Goal: Task Accomplishment & Management: Manage account settings

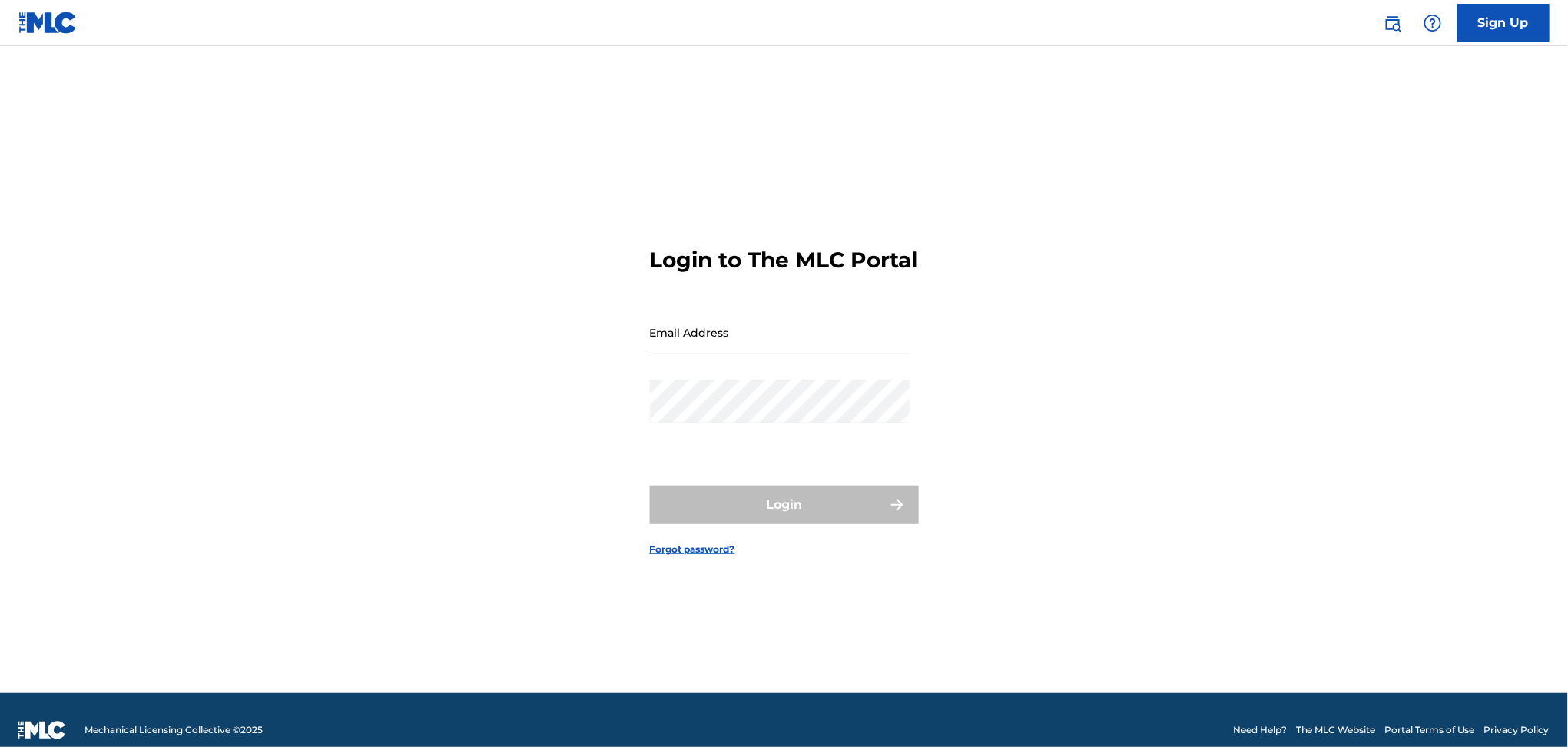
click at [722, 343] on input "Email Address" at bounding box center [780, 332] width 260 height 44
type input "[EMAIL_ADDRESS][DOMAIN_NAME]"
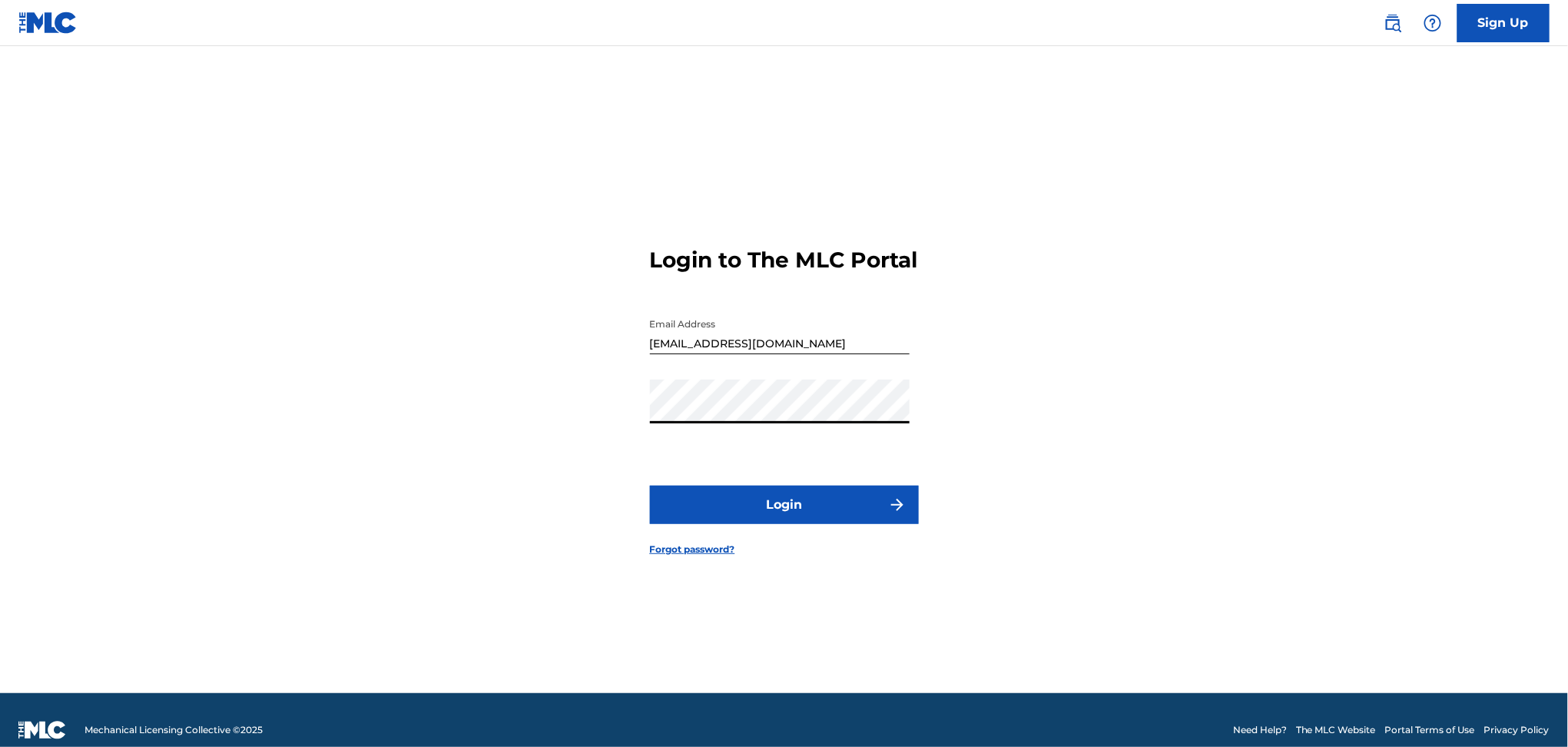
click at [745, 524] on button "Login" at bounding box center [784, 504] width 269 height 38
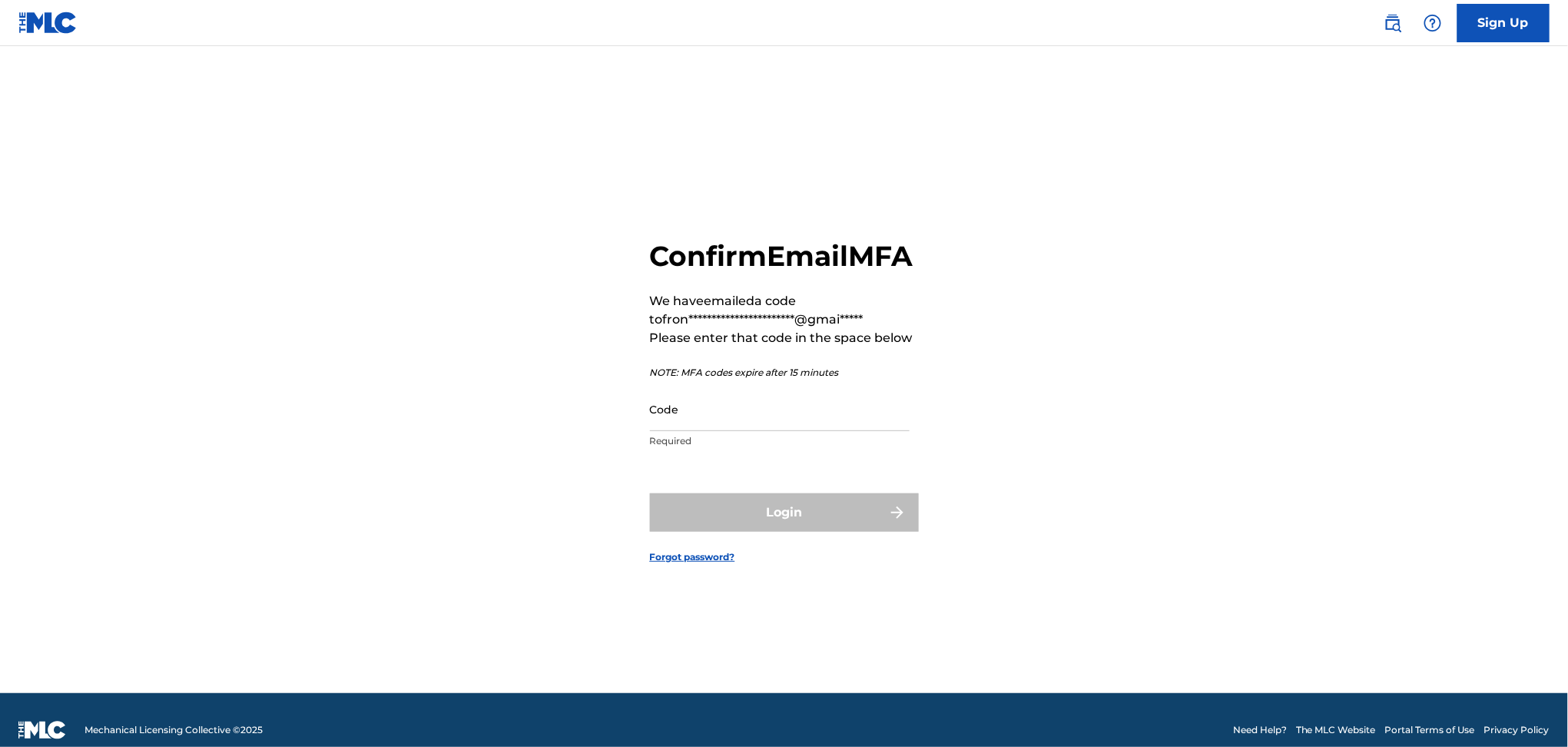
click at [689, 426] on input "Code" at bounding box center [780, 409] width 260 height 44
paste input "256736"
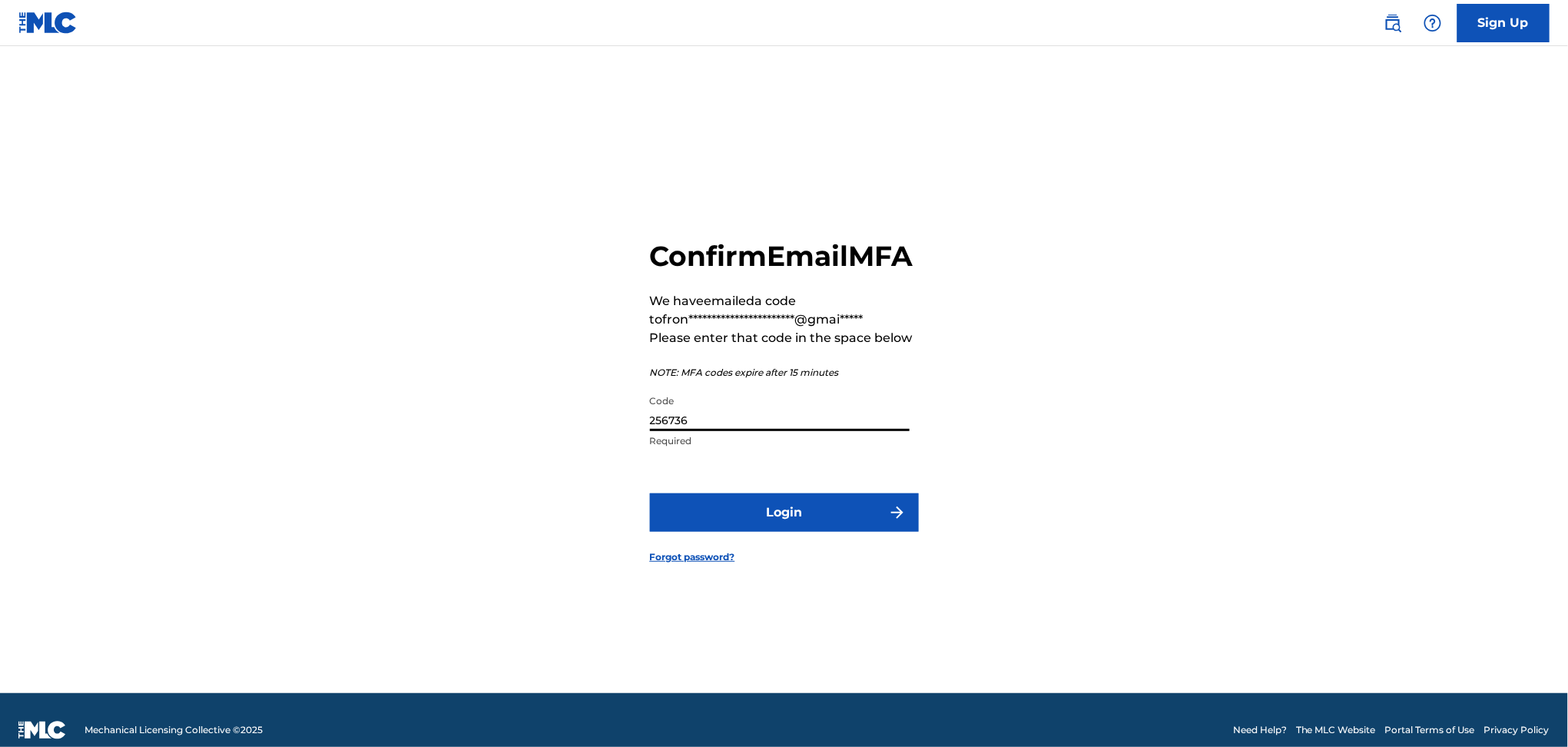
type input "256736"
click at [650, 493] on button "Login" at bounding box center [784, 512] width 269 height 38
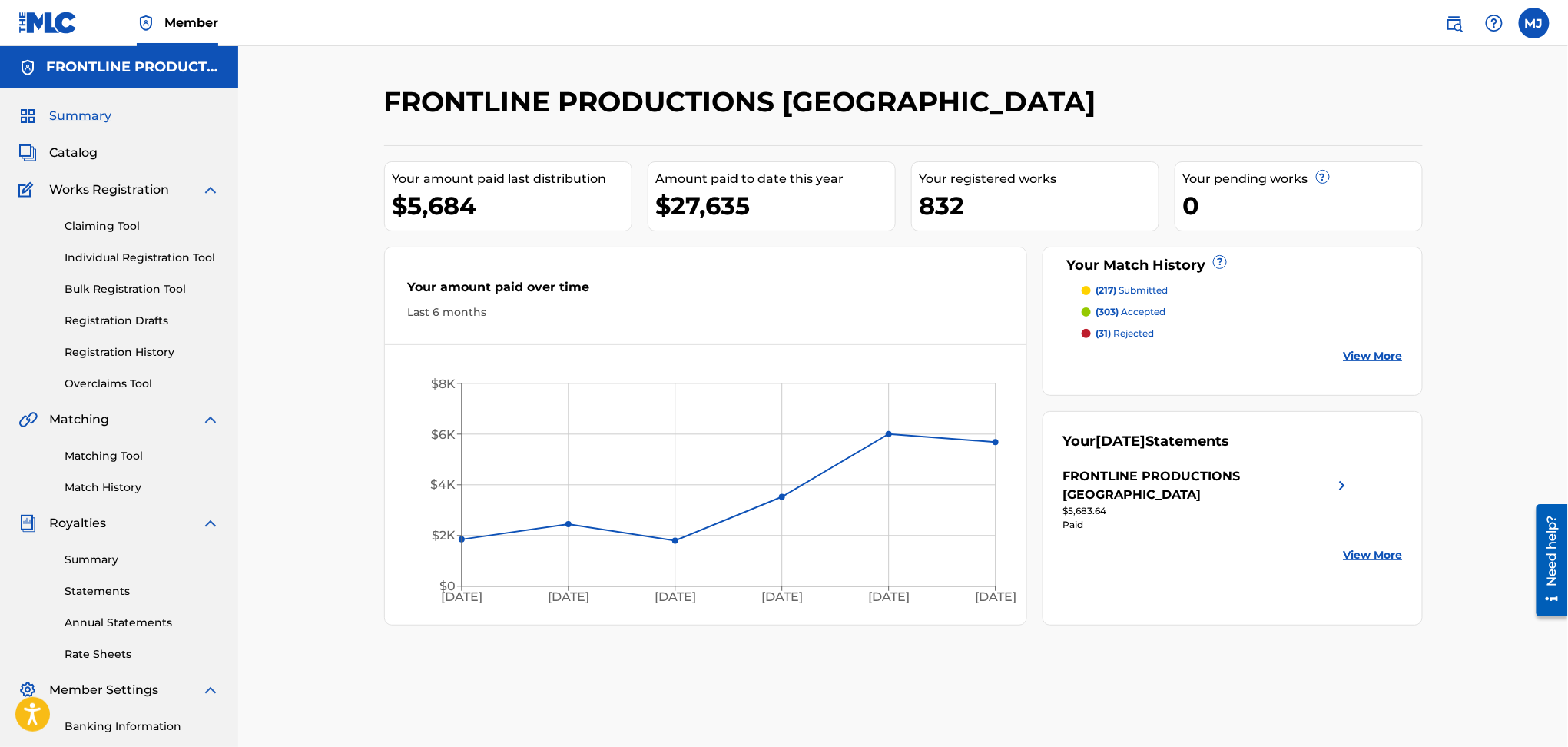
click at [1549, 551] on div "Need help?" at bounding box center [1552, 550] width 21 height 71
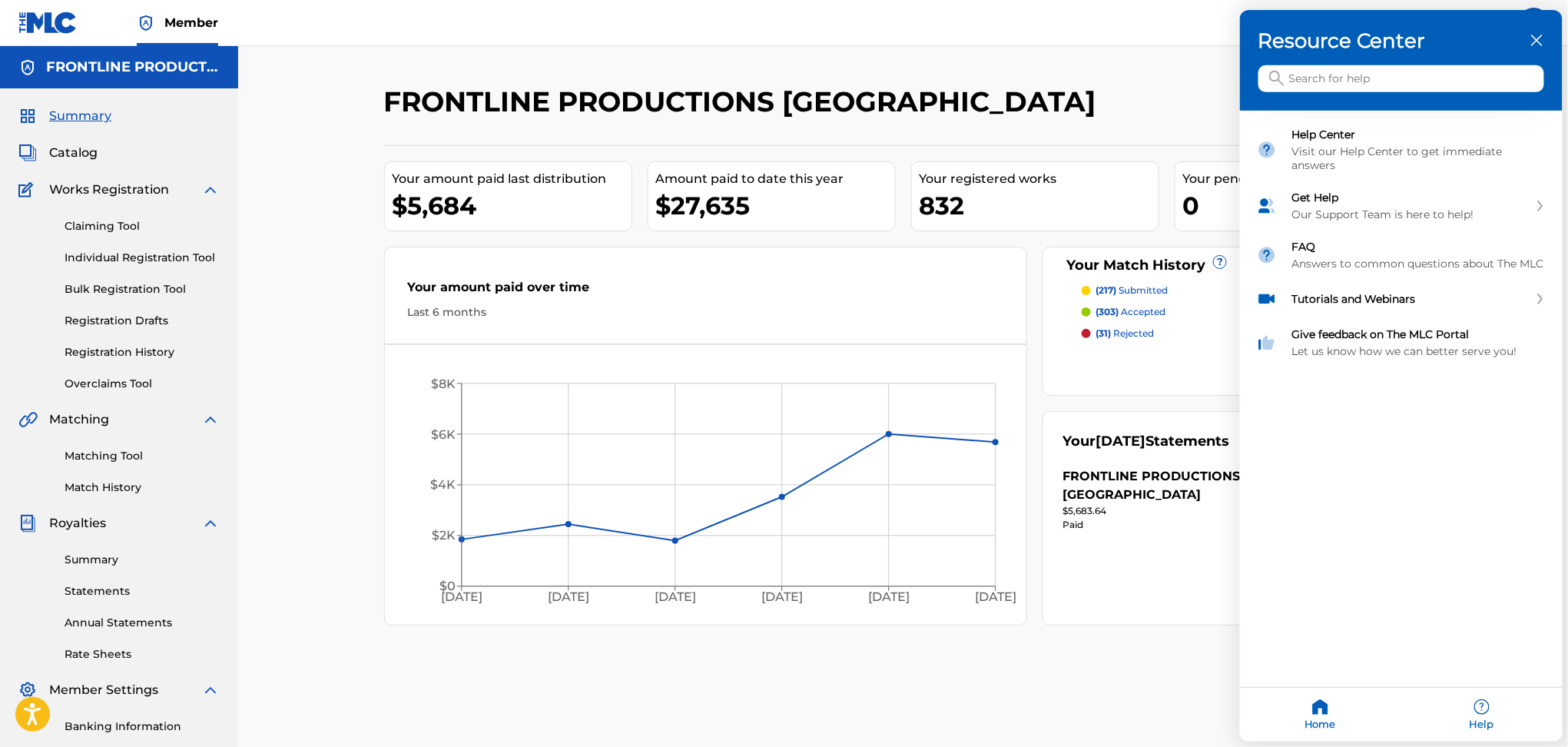
click at [1154, 661] on div at bounding box center [784, 374] width 1568 height 747
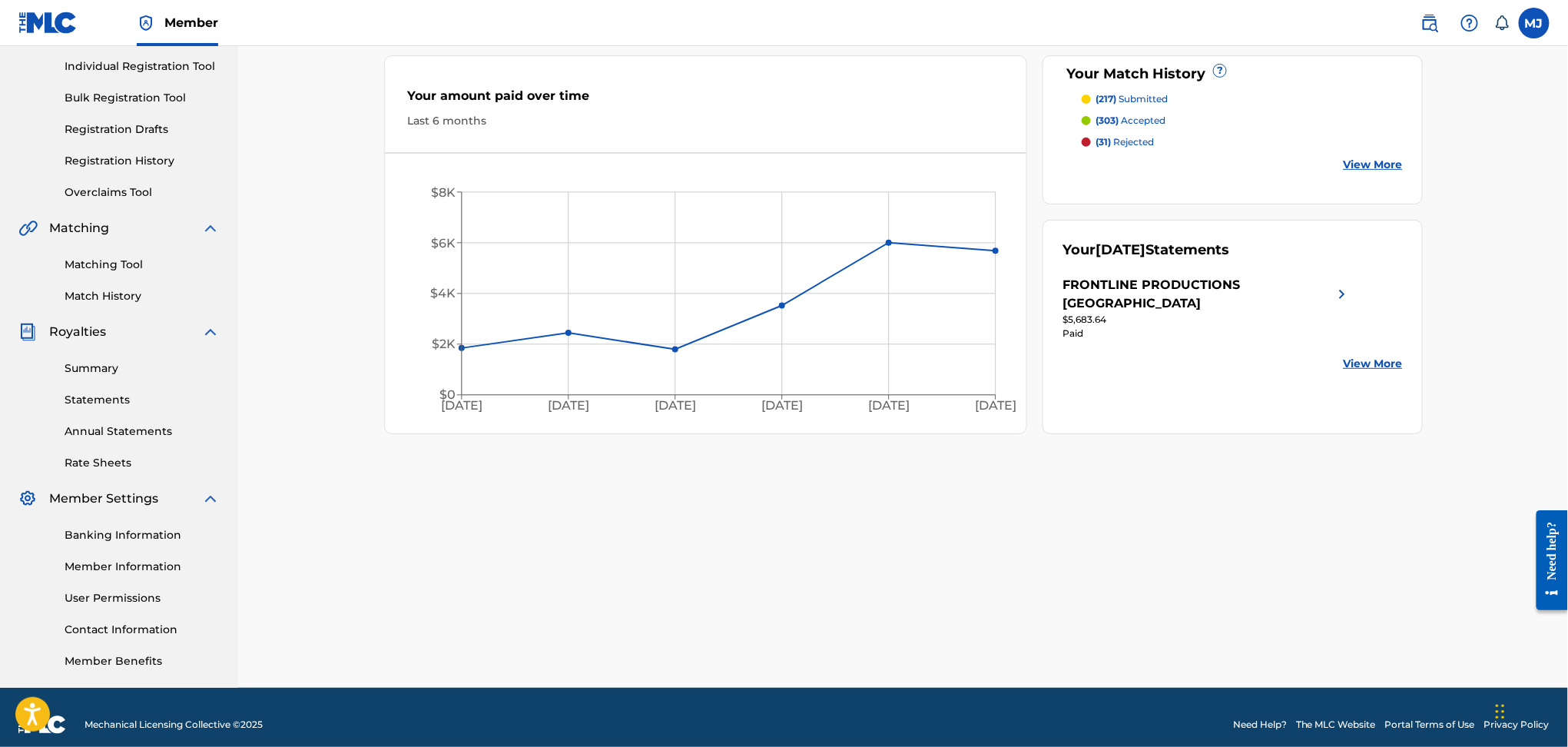
scroll to position [205, 0]
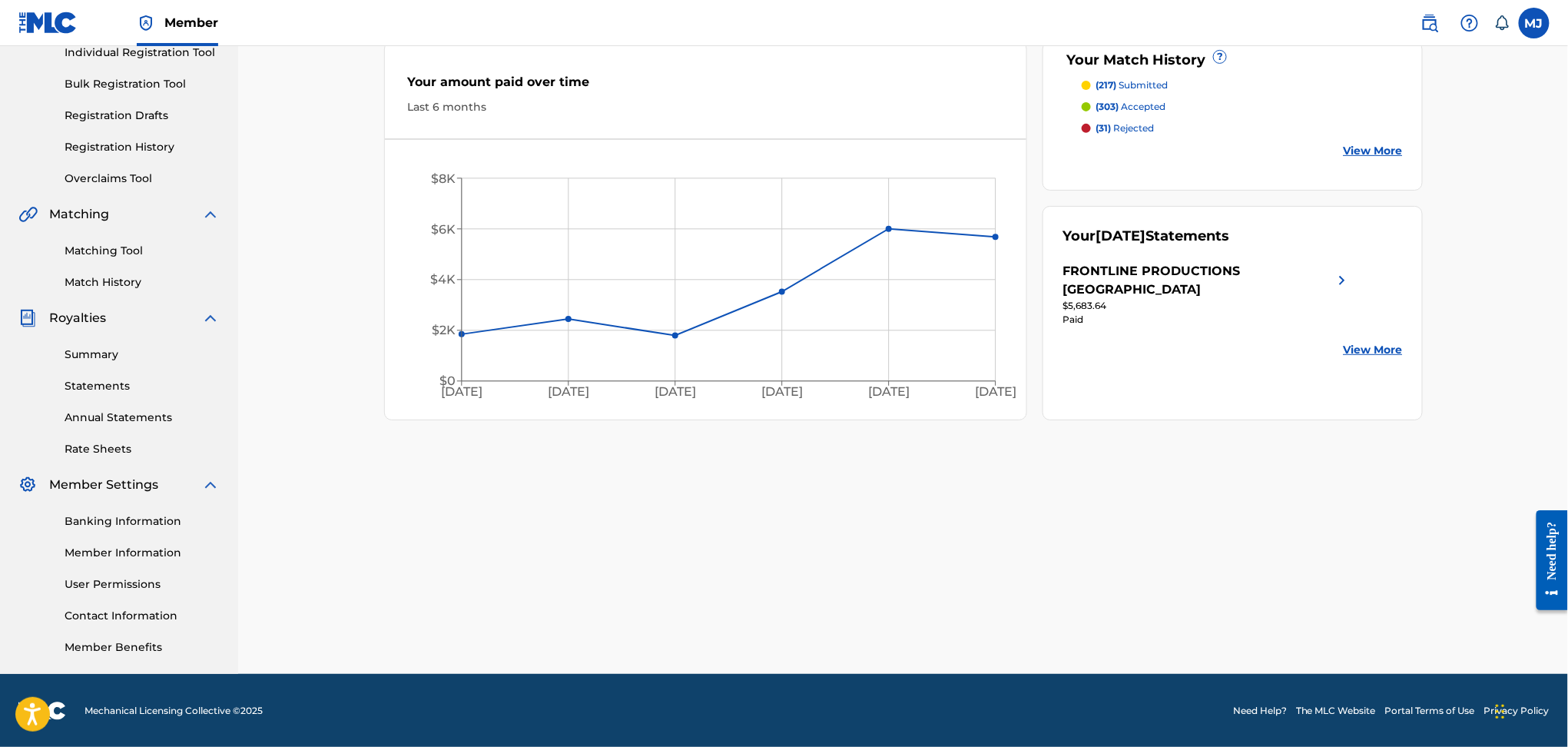
click at [1124, 125] on p "(31) rejected" at bounding box center [1124, 128] width 58 height 14
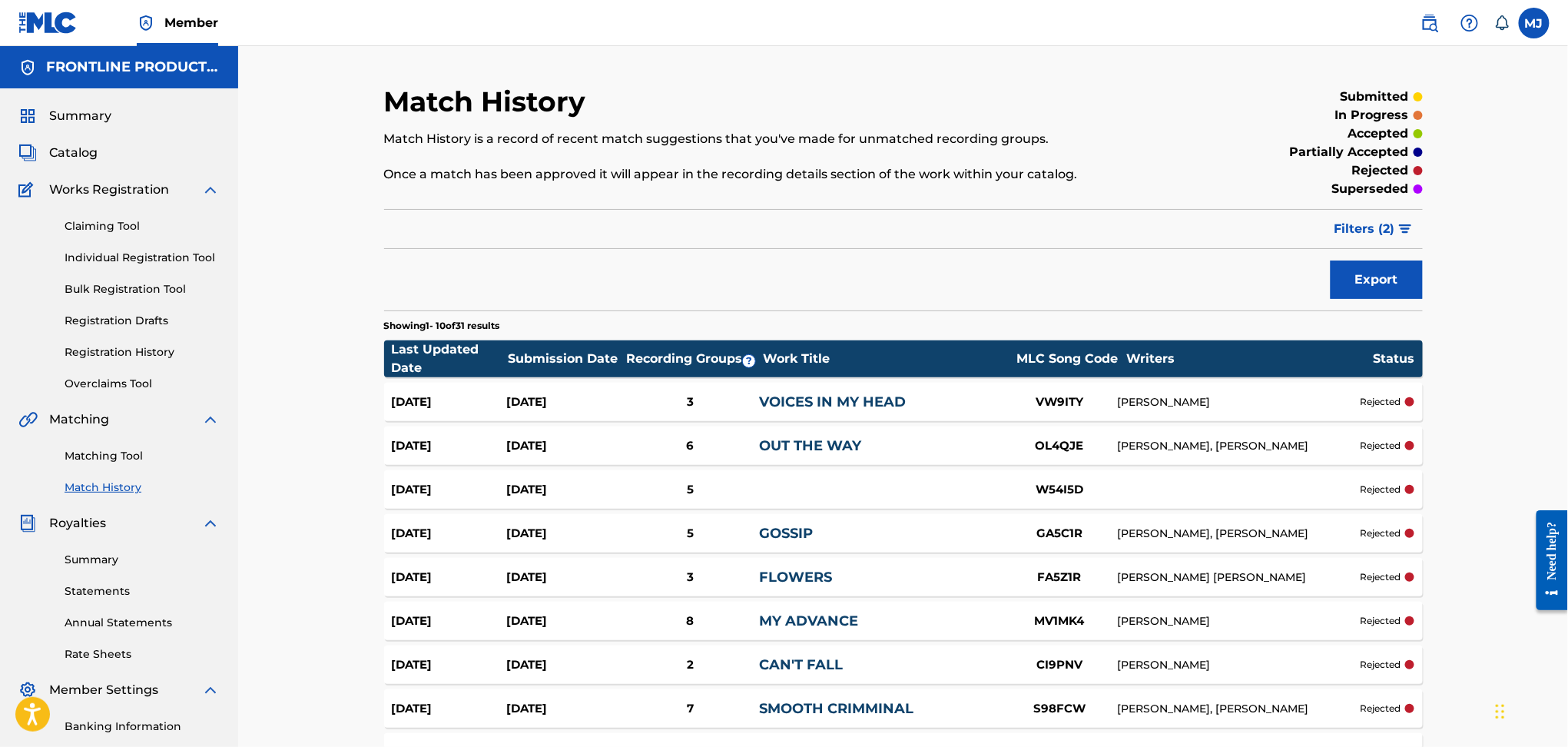
click at [1347, 231] on span "Filters ( 2 )" at bounding box center [1365, 229] width 61 height 19
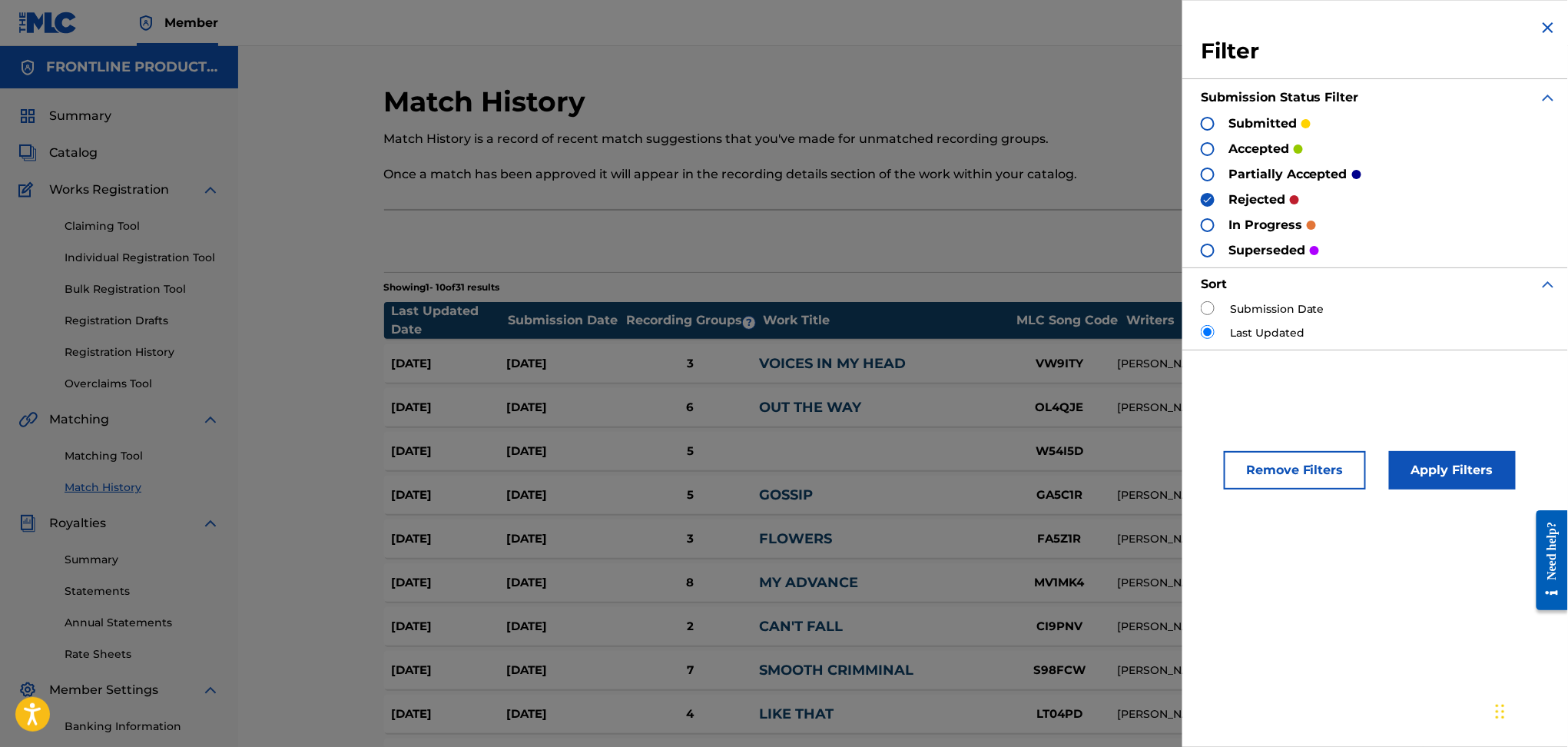
click at [1213, 122] on div at bounding box center [1208, 124] width 14 height 14
click at [1208, 143] on div at bounding box center [1208, 149] width 14 height 14
click at [1210, 171] on div at bounding box center [1208, 174] width 14 height 14
click at [1208, 226] on div at bounding box center [1208, 225] width 14 height 14
click at [1205, 258] on div "superseded" at bounding box center [1260, 250] width 118 height 18
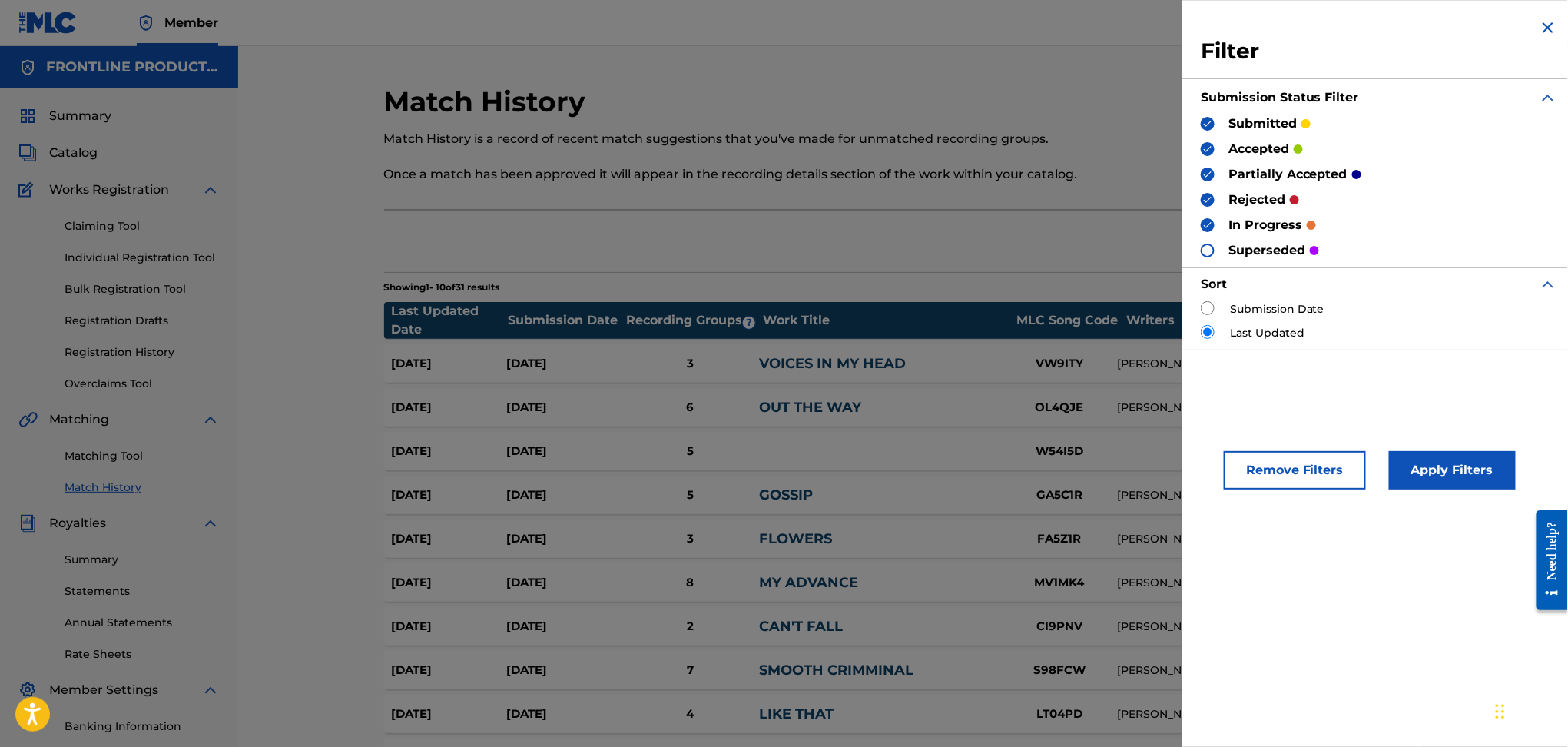
click at [1211, 243] on div "superseded" at bounding box center [1260, 250] width 118 height 18
click at [1442, 470] on button "Apply Filters" at bounding box center [1452, 470] width 127 height 38
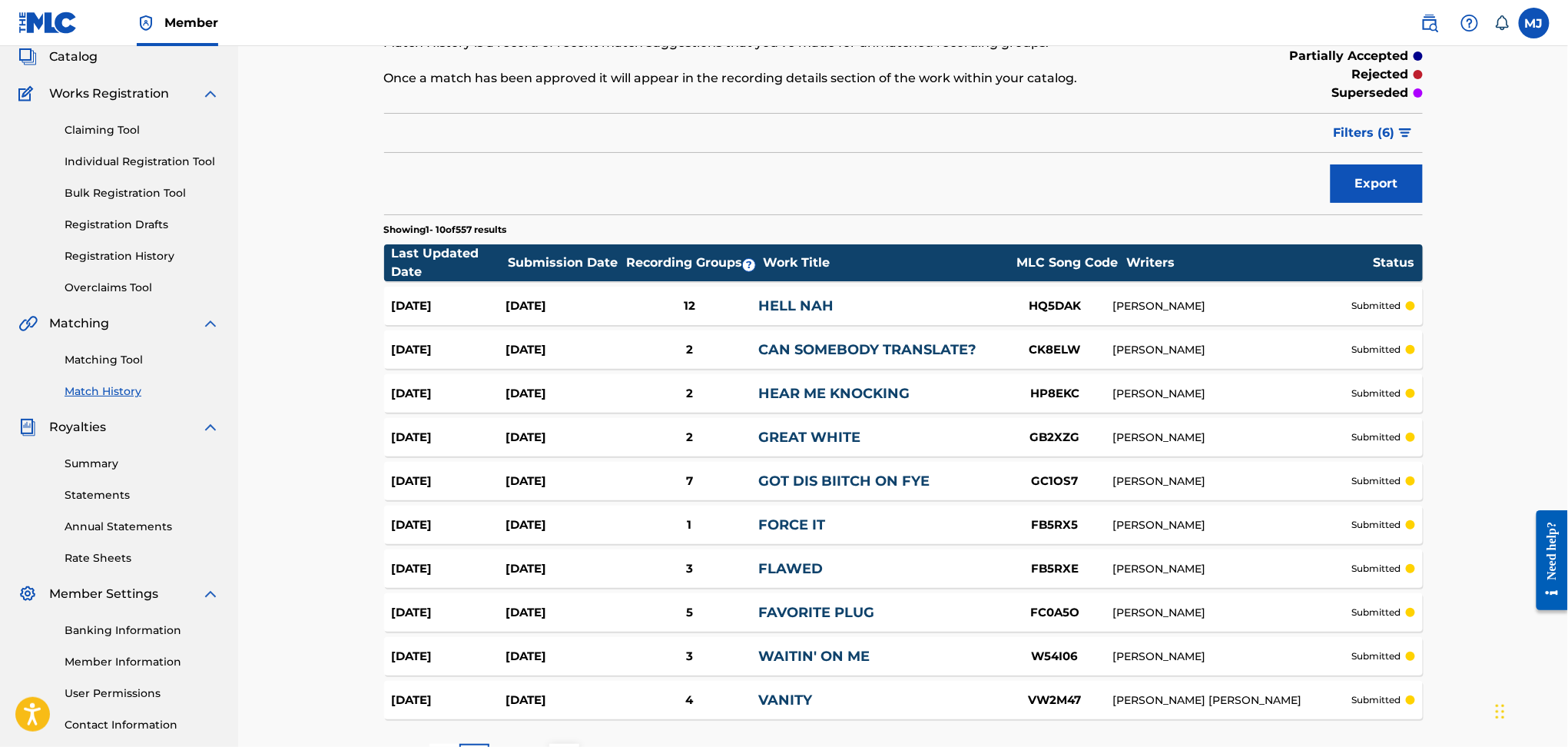
scroll to position [96, 0]
click at [1368, 188] on button "Export" at bounding box center [1377, 182] width 92 height 38
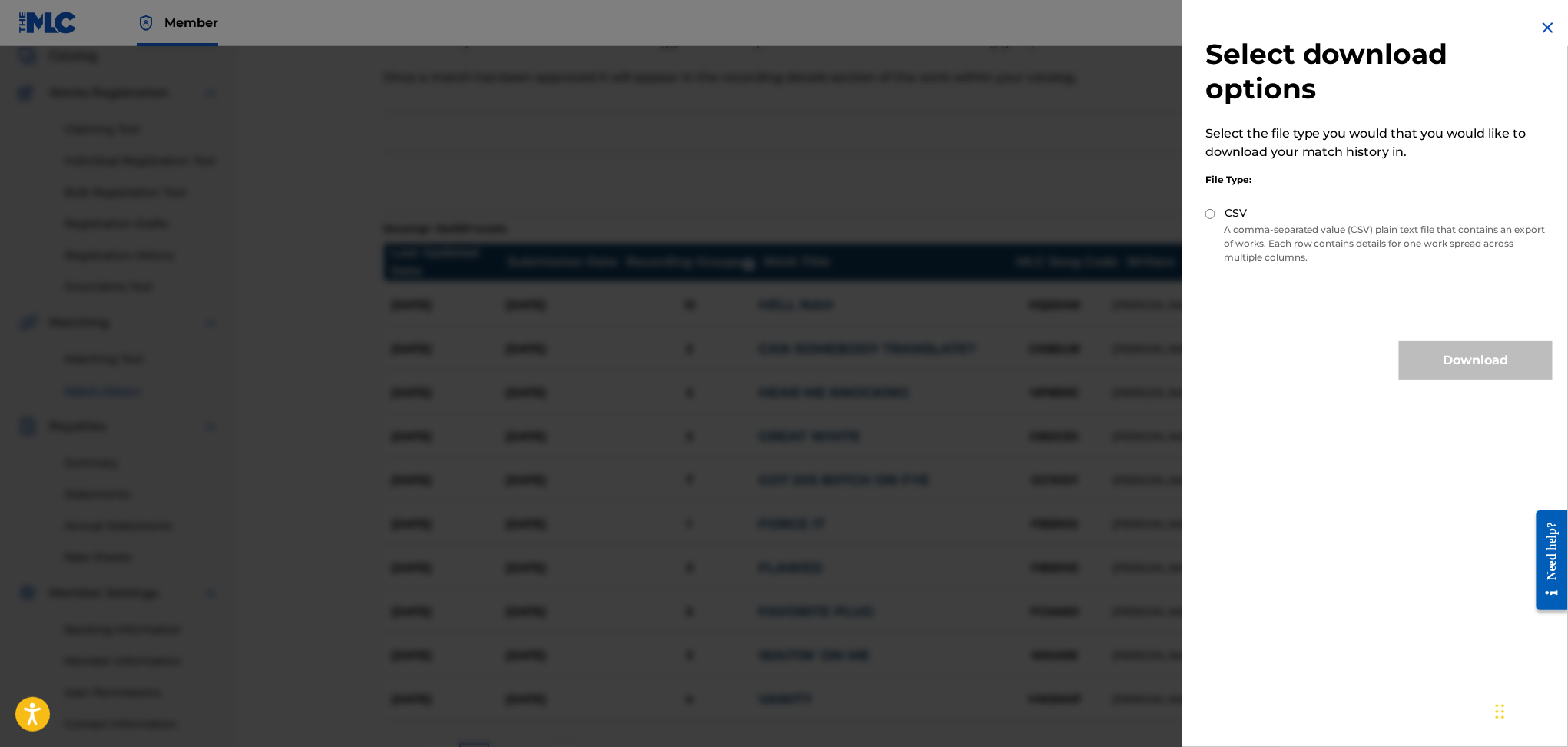
click at [1262, 223] on p "A comma-separated value (CSV) plain text file that contains an export of works.…" at bounding box center [1379, 243] width 347 height 41
click at [1203, 218] on div "Select download options Select the file type you would that you would like to d…" at bounding box center [1380, 198] width 394 height 398
click at [1211, 212] on input "CSV" at bounding box center [1210, 214] width 10 height 10
radio input "true"
click at [1463, 370] on button "Download" at bounding box center [1475, 359] width 153 height 38
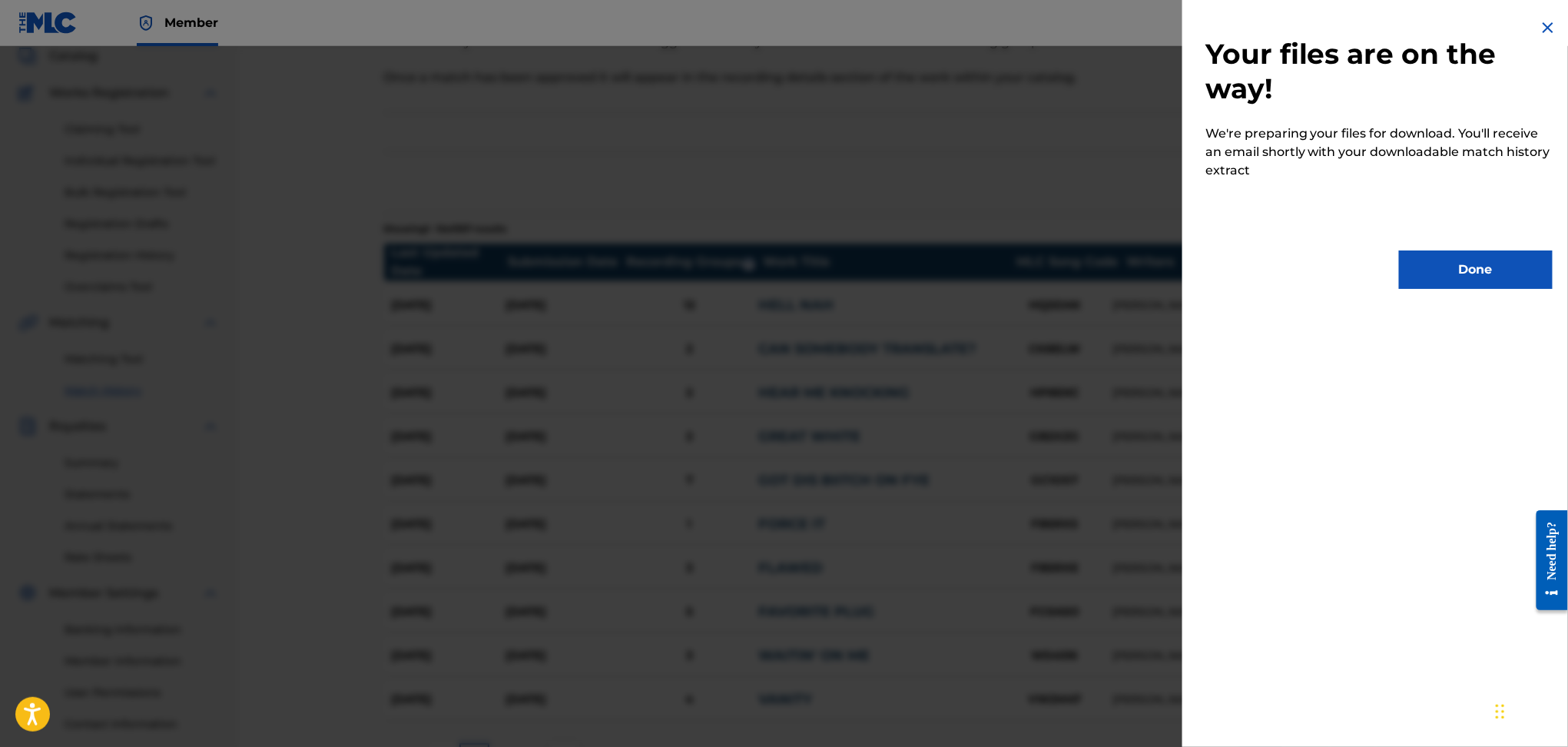
click at [1448, 275] on button "Done" at bounding box center [1475, 269] width 153 height 38
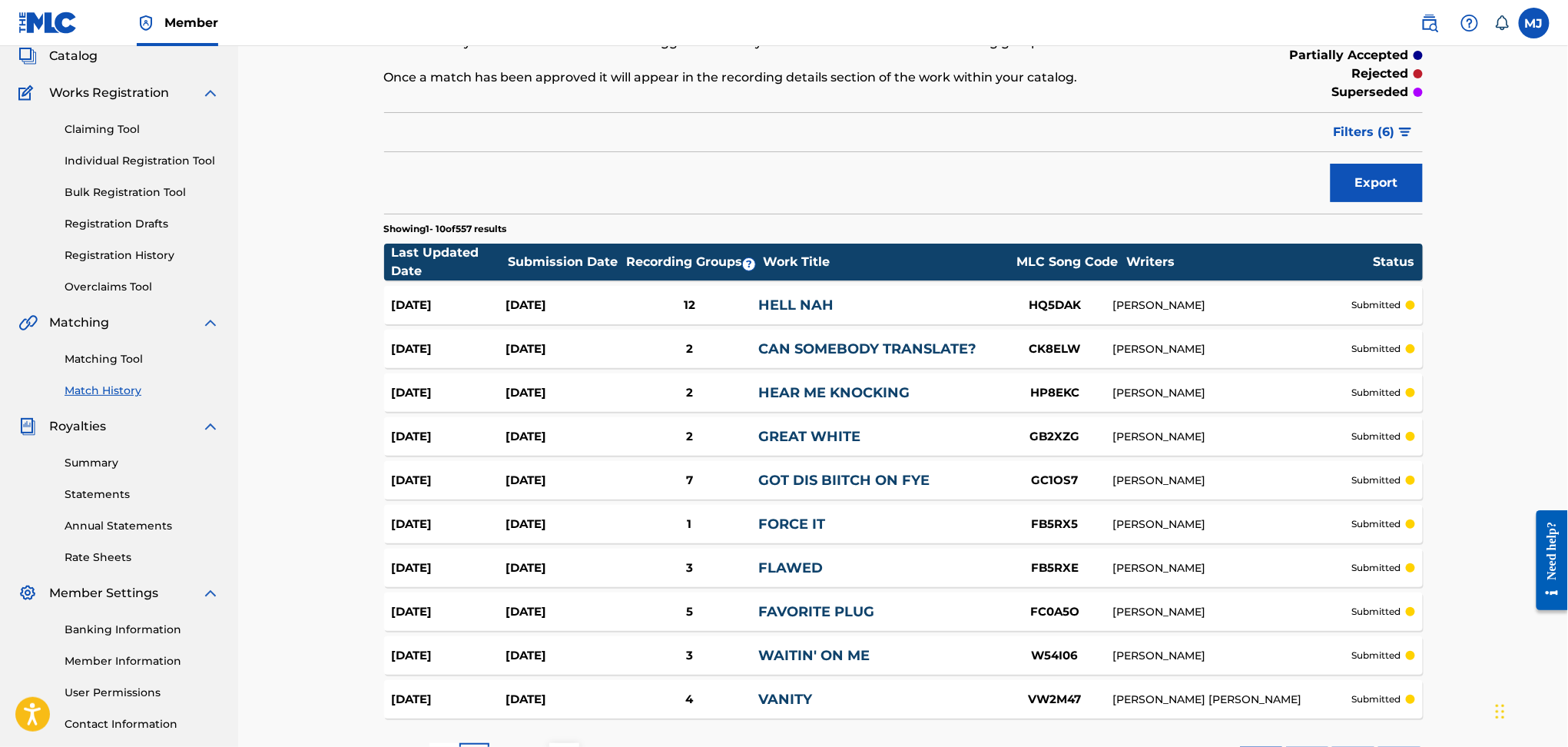
click at [1448, 275] on div "Match History Match History is a record of recent match suggestions that you've…" at bounding box center [903, 374] width 1330 height 848
